Goal: Task Accomplishment & Management: Manage account settings

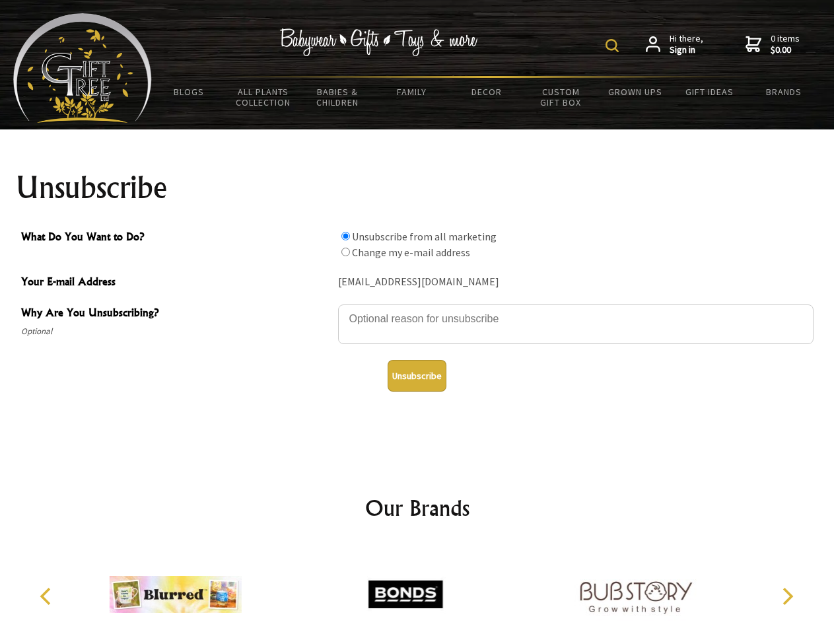
click at [614, 46] on img at bounding box center [612, 45] width 13 height 13
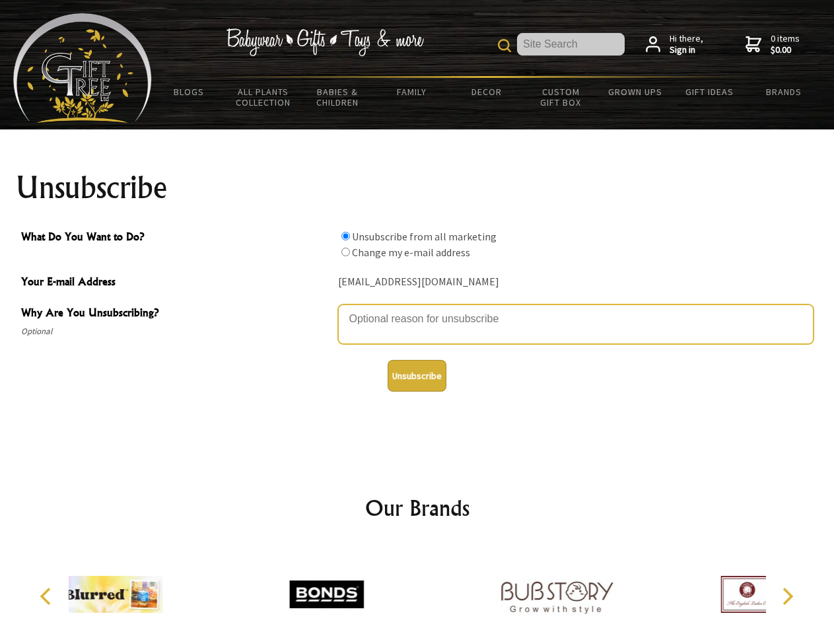
click at [417, 309] on textarea "Why Are You Unsubscribing?" at bounding box center [576, 324] width 476 height 40
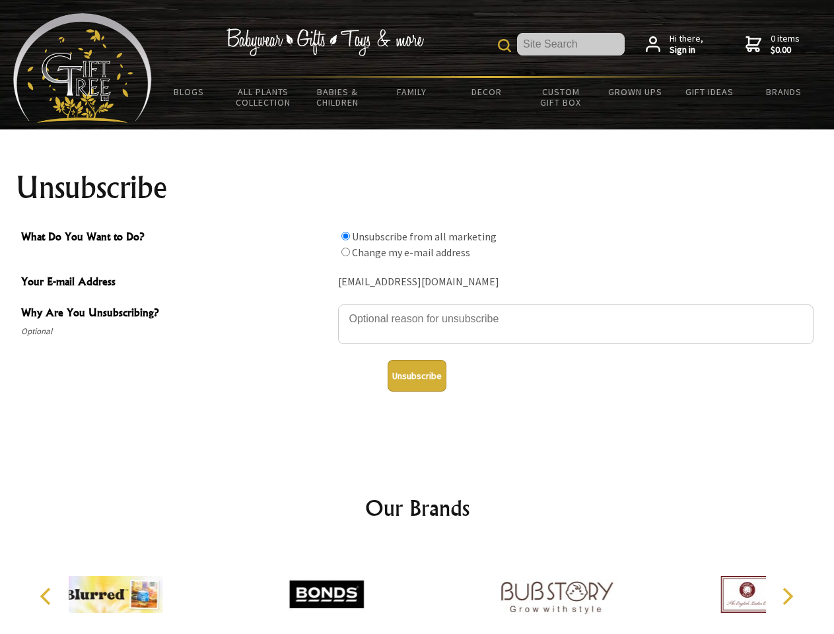
click at [345, 236] on input "What Do You Want to Do?" at bounding box center [345, 236] width 9 height 9
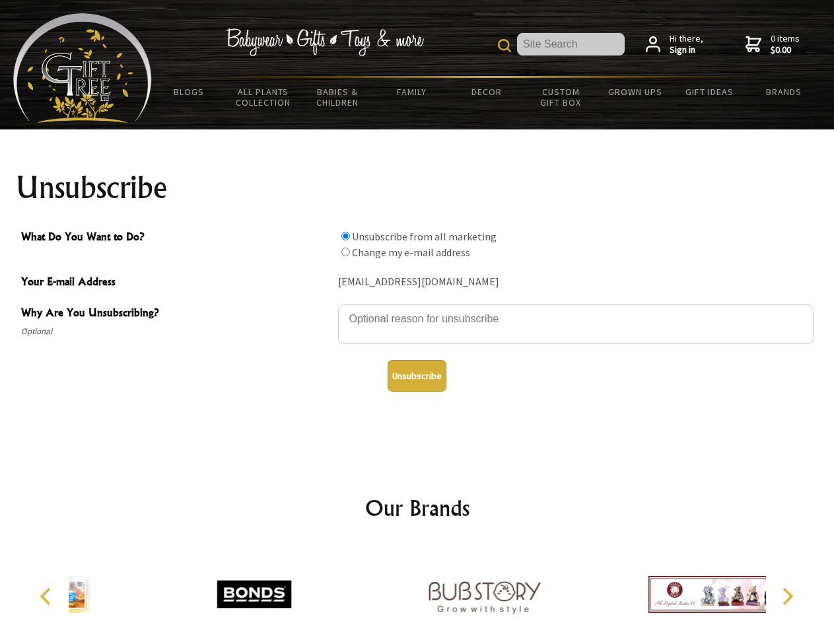
click at [345, 252] on input "What Do You Want to Do?" at bounding box center [345, 252] width 9 height 9
radio input "true"
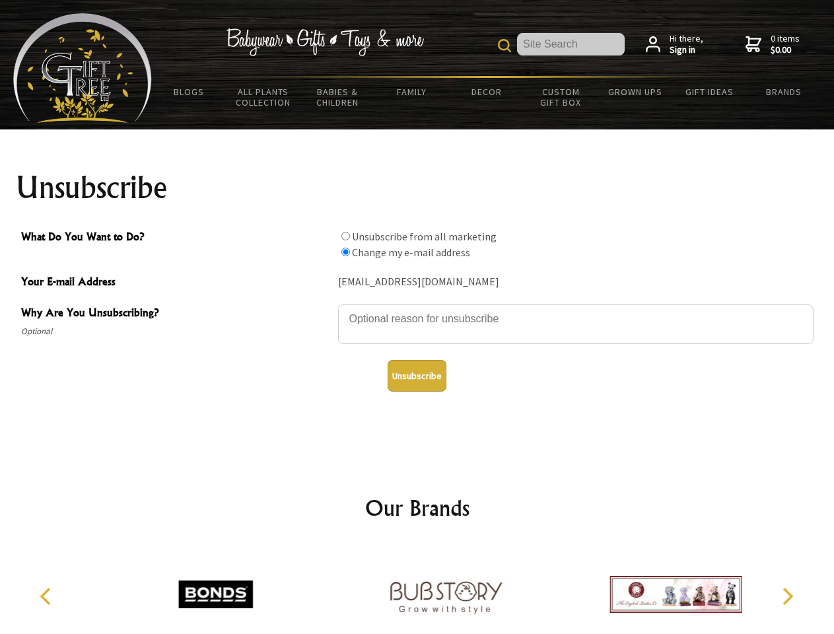
click at [417, 376] on button "Unsubscribe" at bounding box center [417, 376] width 59 height 32
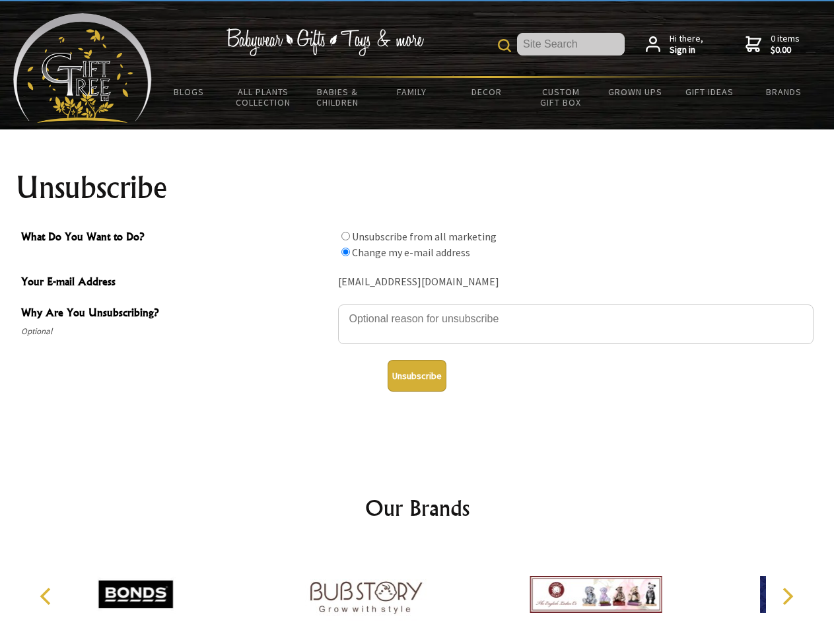
click at [48, 596] on icon "Previous" at bounding box center [46, 596] width 17 height 17
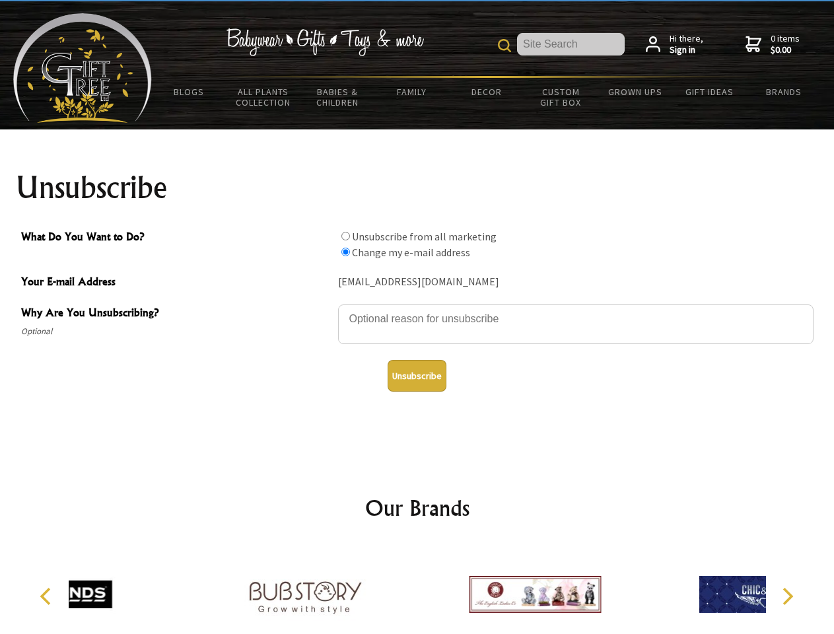
click at [787, 596] on icon "Next" at bounding box center [786, 596] width 17 height 17
